Goal: Task Accomplishment & Management: Manage account settings

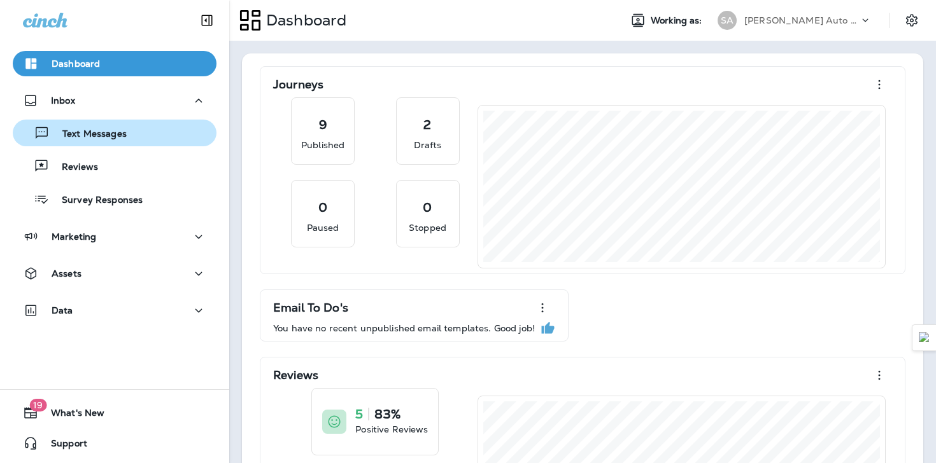
click at [62, 131] on p "Text Messages" at bounding box center [88, 135] width 77 height 12
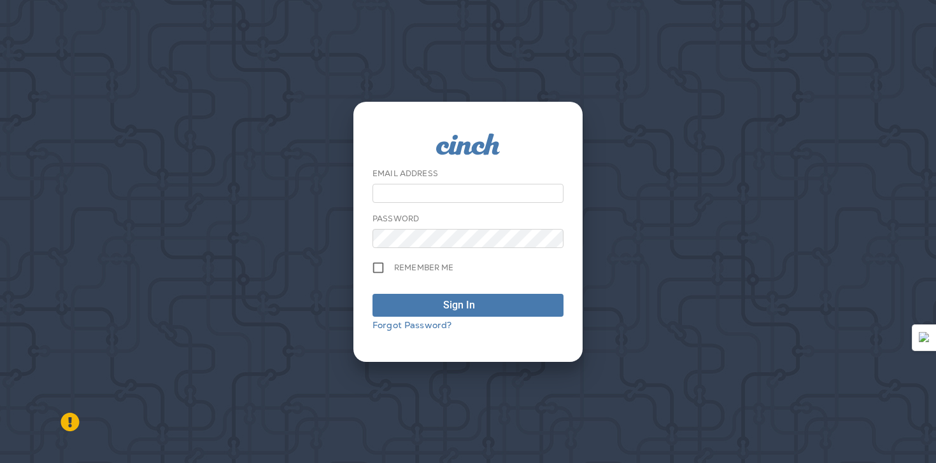
type input "**********"
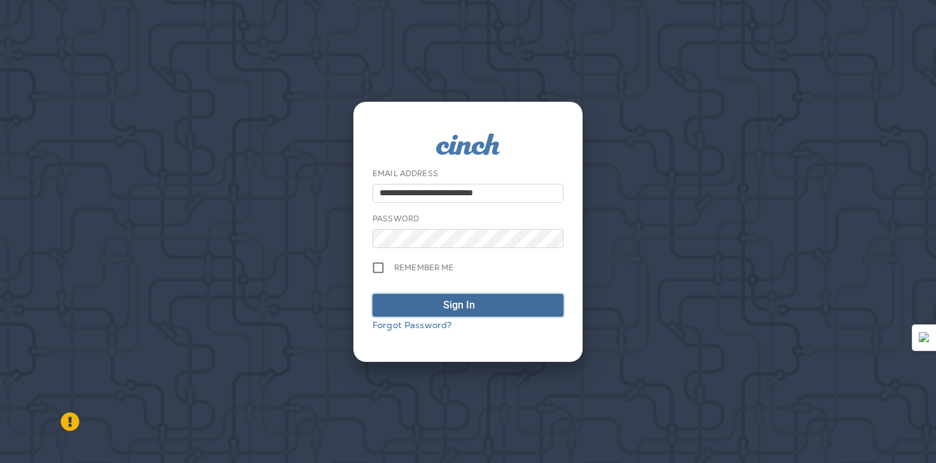
click at [450, 303] on div "Sign In" at bounding box center [459, 305] width 32 height 15
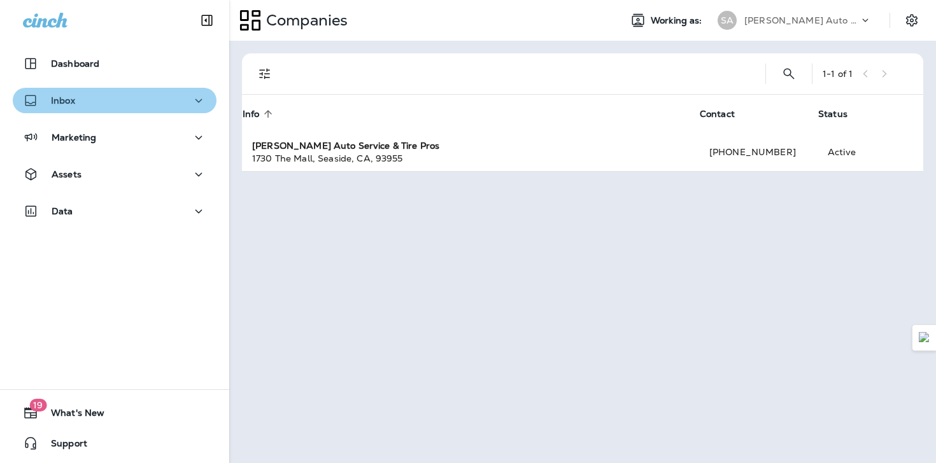
click at [136, 100] on div "Inbox" at bounding box center [114, 101] width 183 height 16
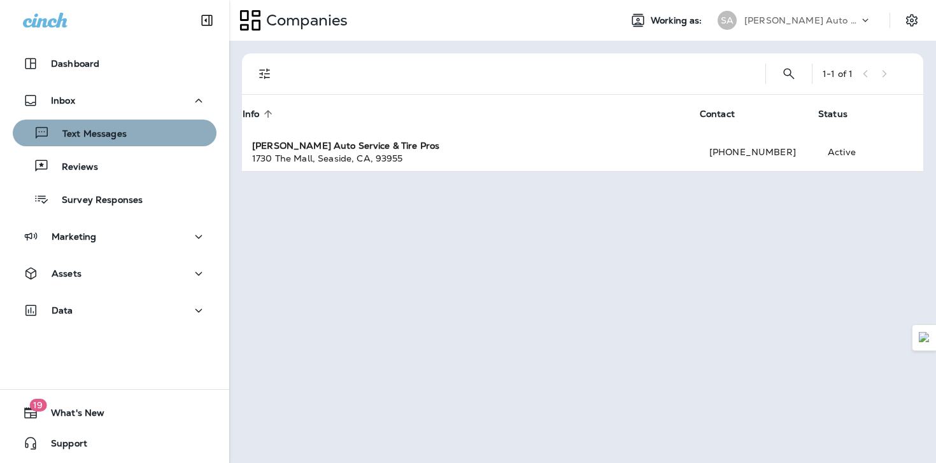
click at [137, 139] on div "Text Messages" at bounding box center [115, 133] width 194 height 19
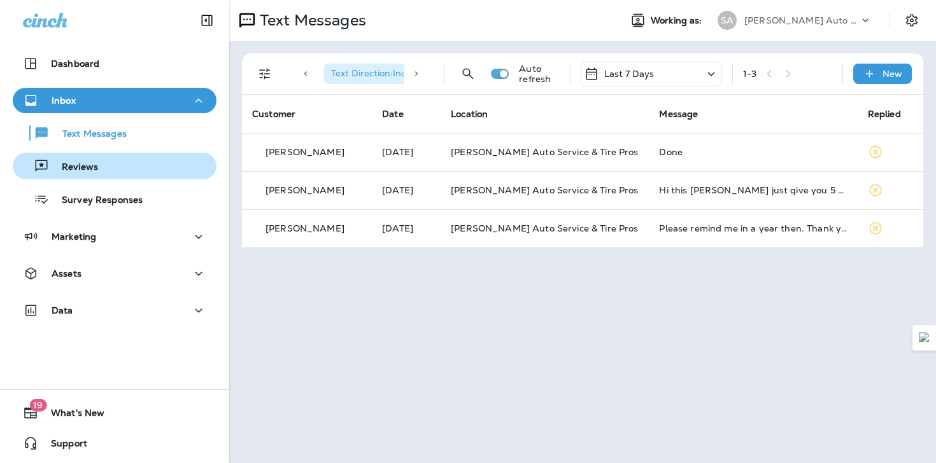
click at [139, 167] on div "Reviews" at bounding box center [115, 166] width 194 height 19
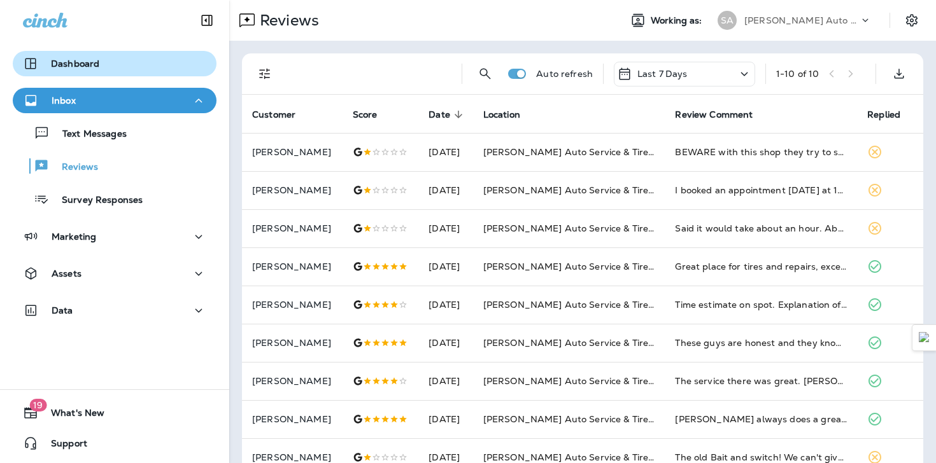
click at [142, 59] on div "Dashboard" at bounding box center [114, 63] width 183 height 15
